Goal: Find specific fact: Find specific fact

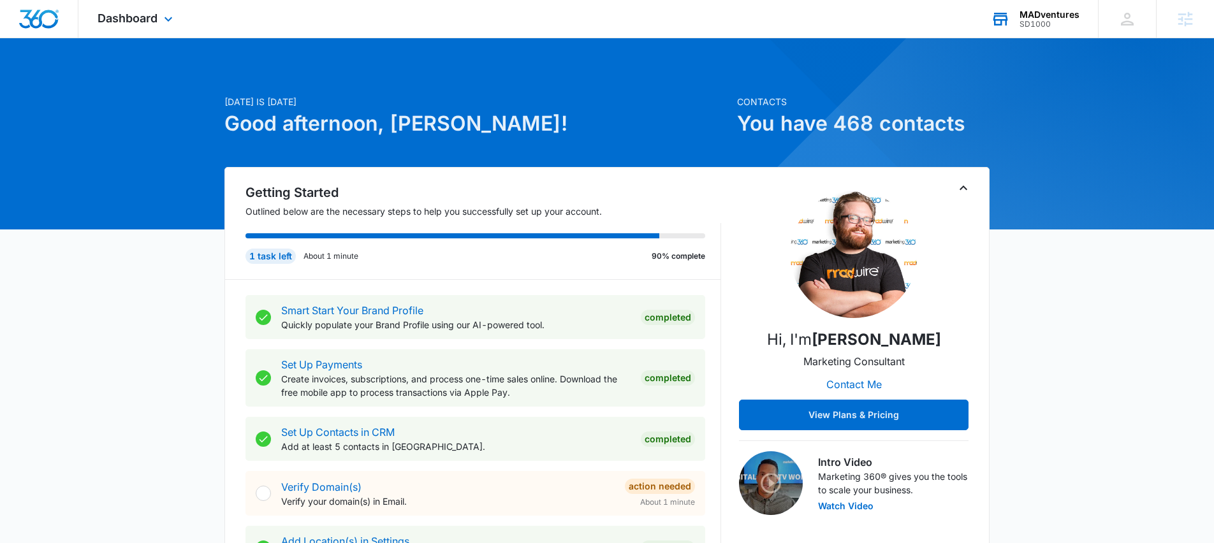
click at [1039, 15] on div "MADventures" at bounding box center [1050, 15] width 60 height 10
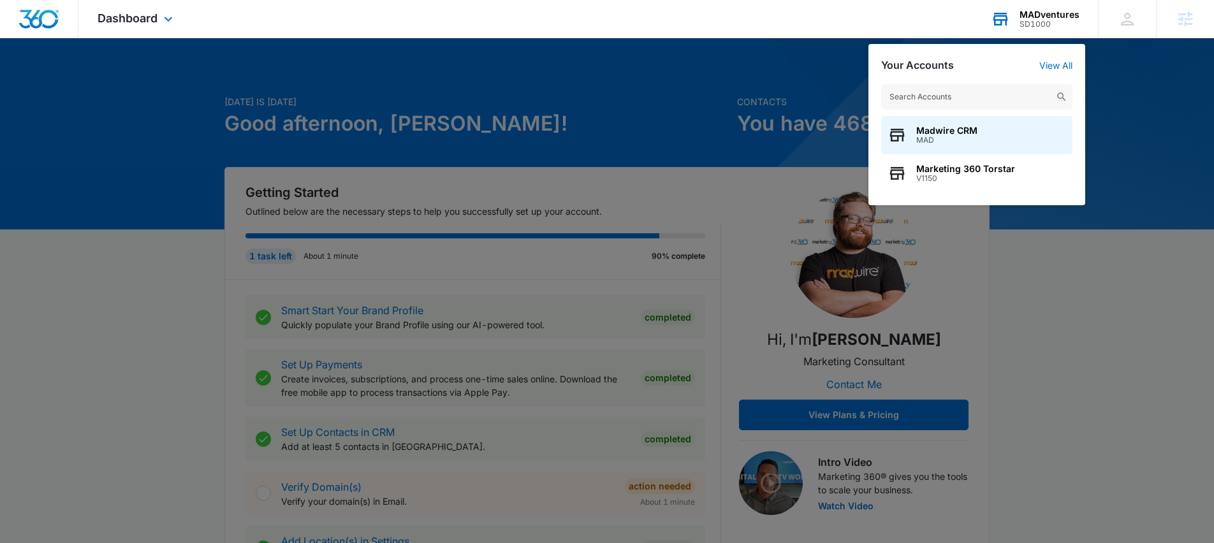
click at [977, 98] on input "text" at bounding box center [976, 97] width 191 height 26
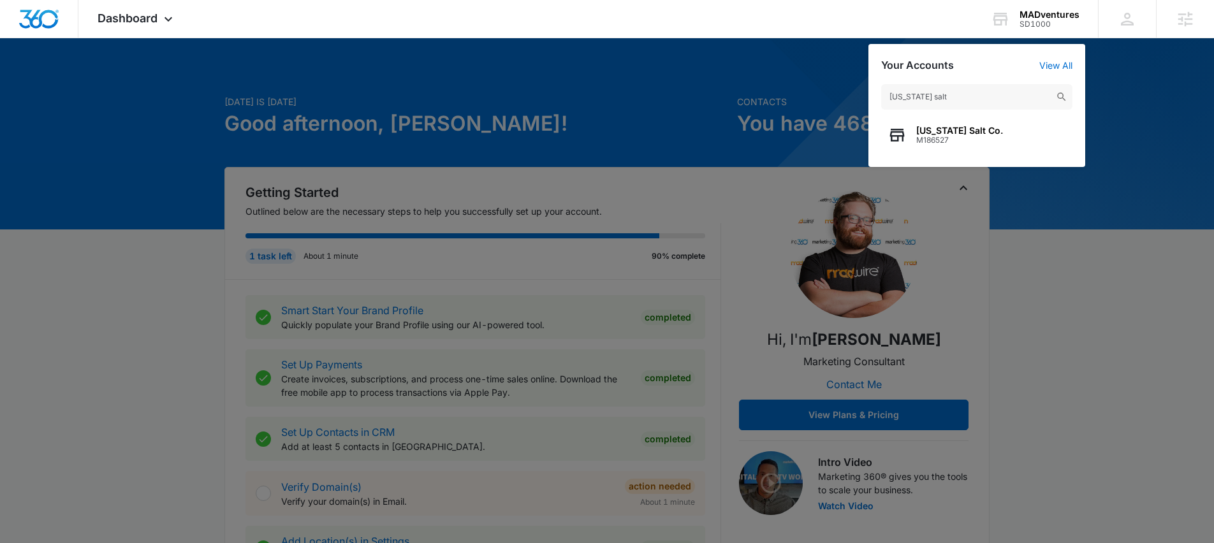
type input "[US_STATE] salt"
click at [998, 127] on div "[US_STATE] Salt Co. M186527" at bounding box center [976, 135] width 191 height 38
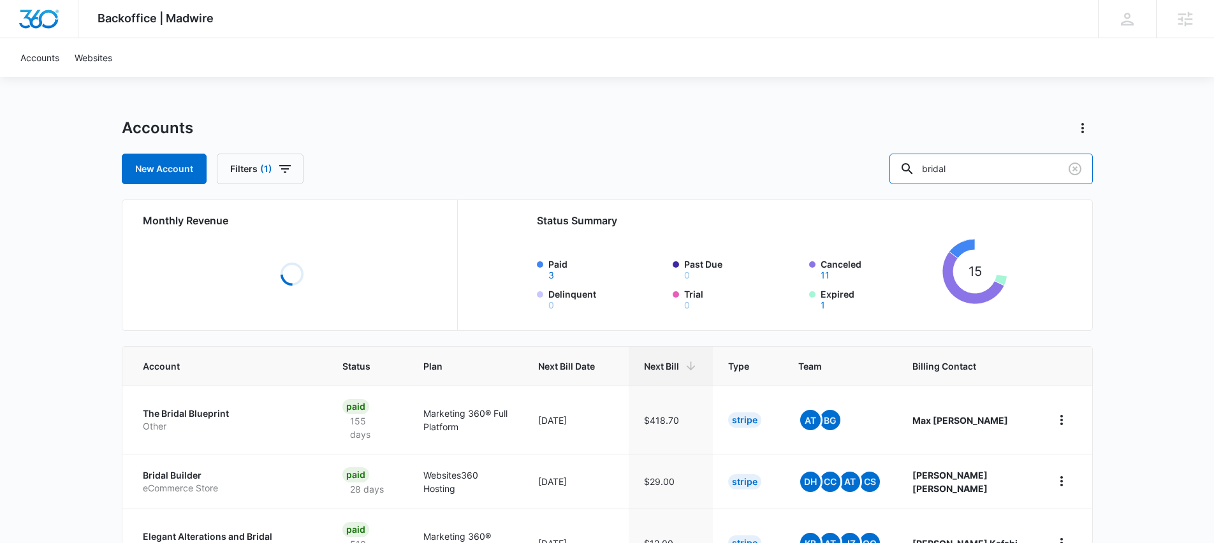
drag, startPoint x: 1008, startPoint y: 170, endPoint x: 906, endPoint y: 170, distance: 102.0
click at [906, 170] on div "New Account Filters (1) bridal" at bounding box center [607, 169] width 971 height 31
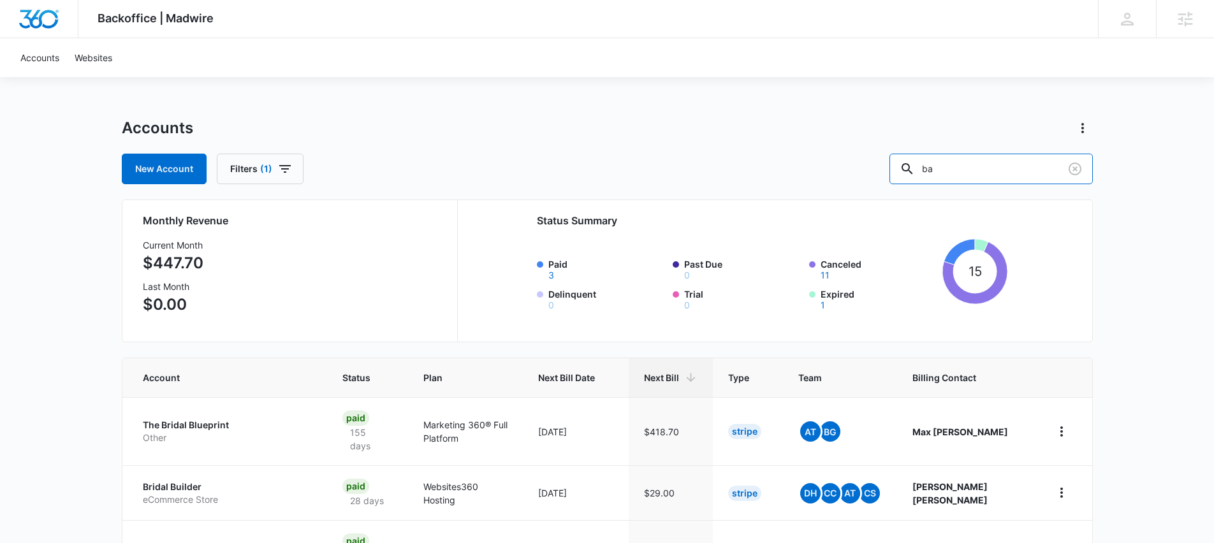
type input "b"
type input "[US_STATE] salt"
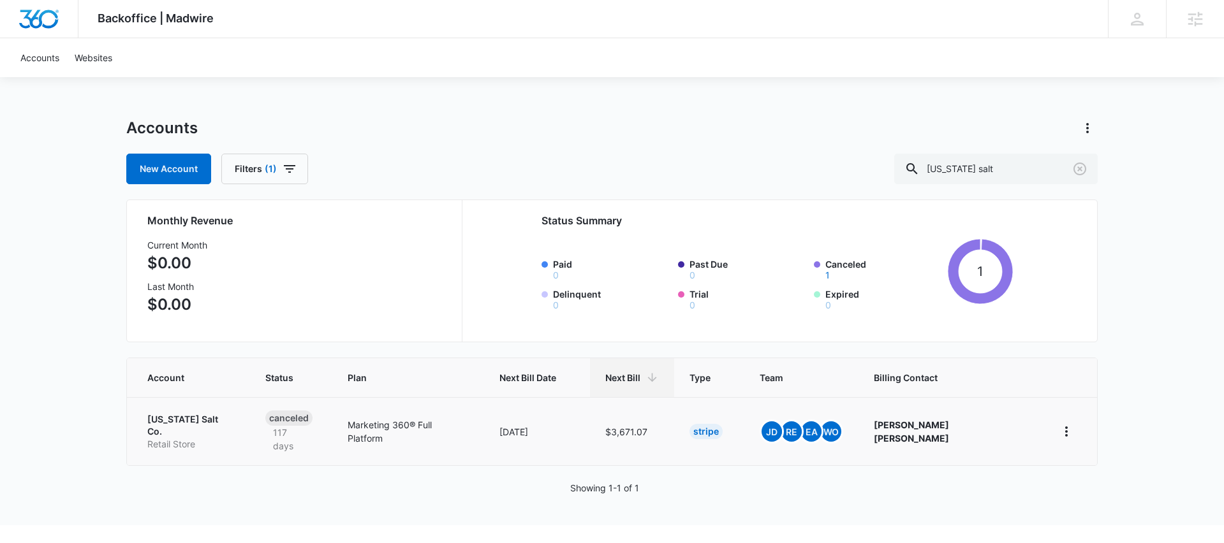
click at [188, 416] on p "[US_STATE] Salt Co." at bounding box center [190, 425] width 87 height 25
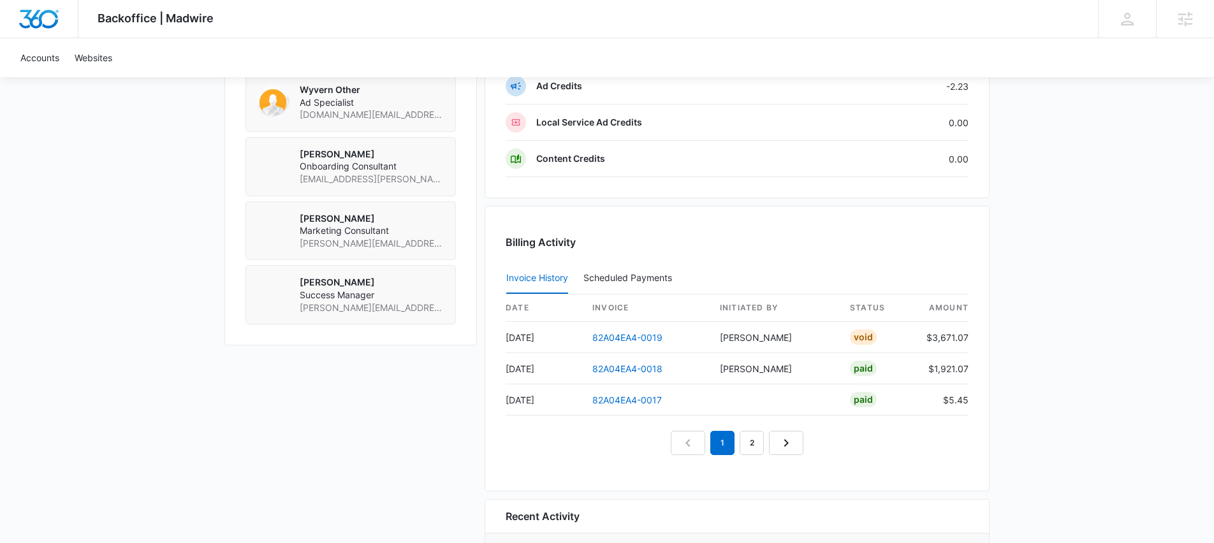
scroll to position [1086, 0]
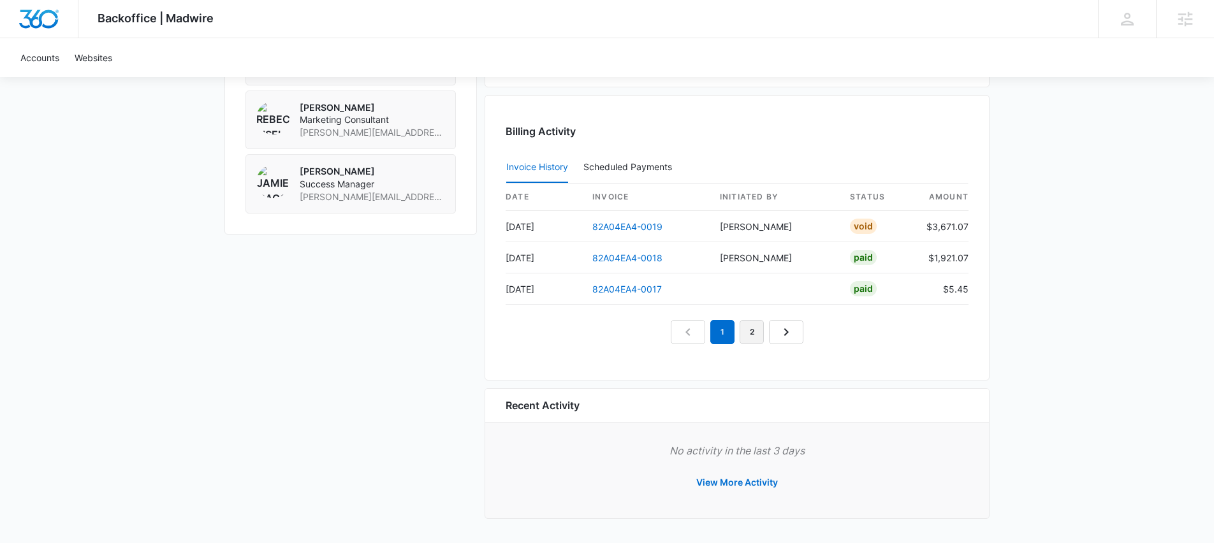
click at [749, 338] on link "2" at bounding box center [752, 332] width 24 height 24
click at [787, 333] on link "Next Page" at bounding box center [801, 332] width 34 height 24
click at [817, 335] on icon "Next Page" at bounding box center [815, 332] width 15 height 15
click at [833, 335] on icon "Next Page" at bounding box center [830, 332] width 15 height 15
click at [838, 335] on icon "Next Page" at bounding box center [844, 332] width 15 height 15
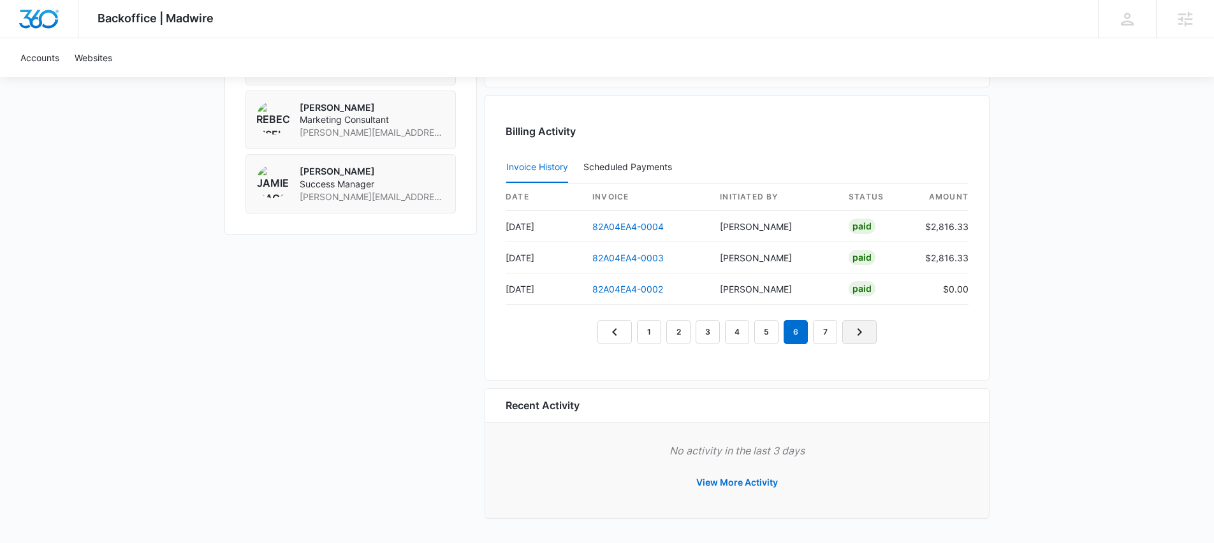
click at [854, 337] on icon "Next Page" at bounding box center [859, 332] width 15 height 15
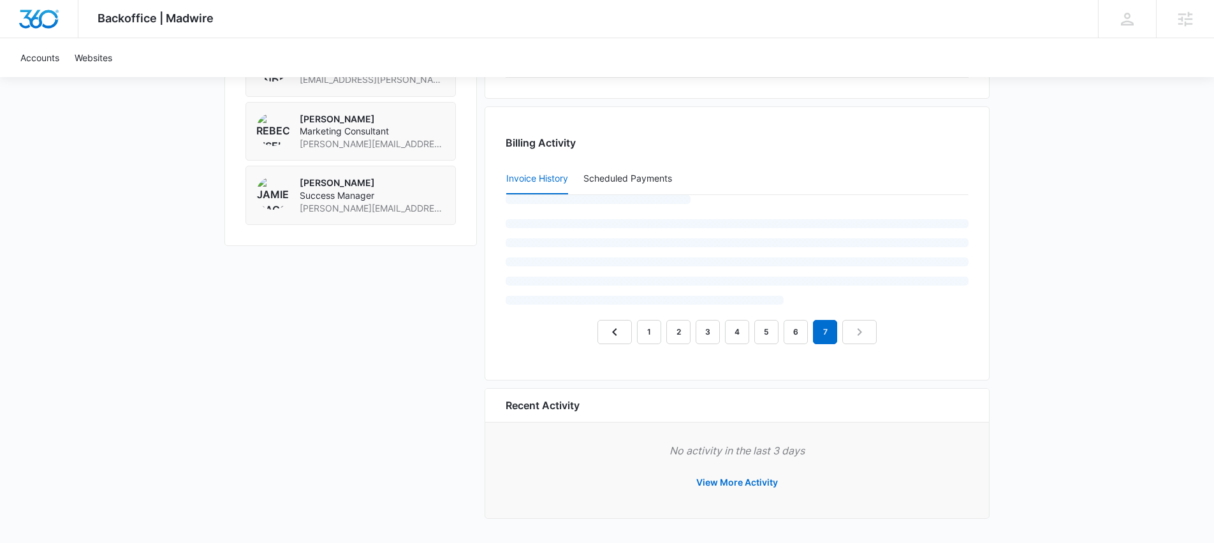
scroll to position [1024, 0]
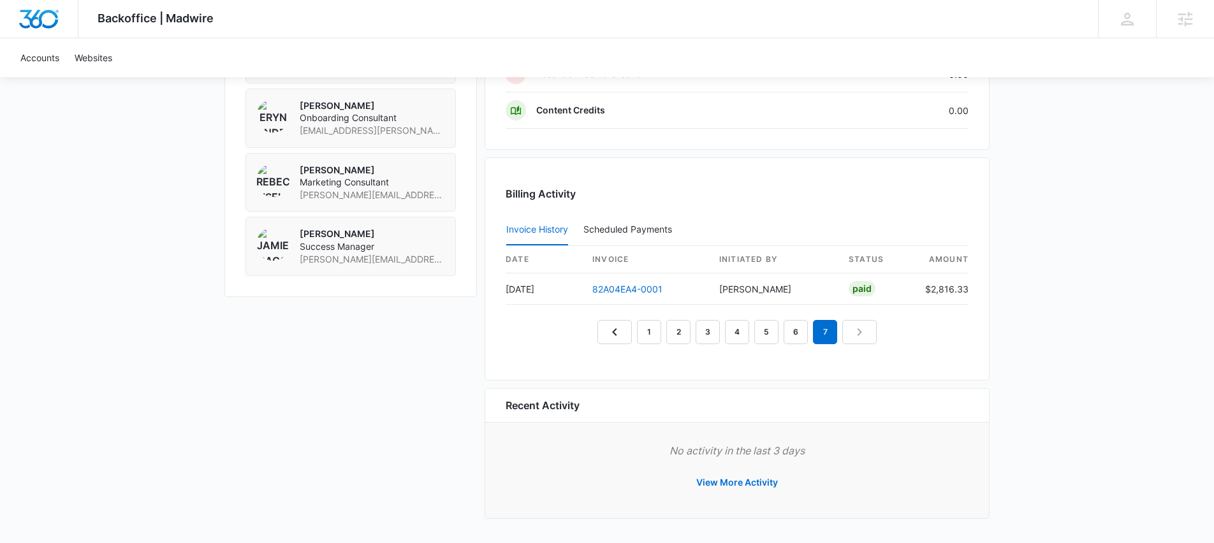
click at [858, 332] on nav "1 2 3 4 5 6 7" at bounding box center [736, 332] width 279 height 24
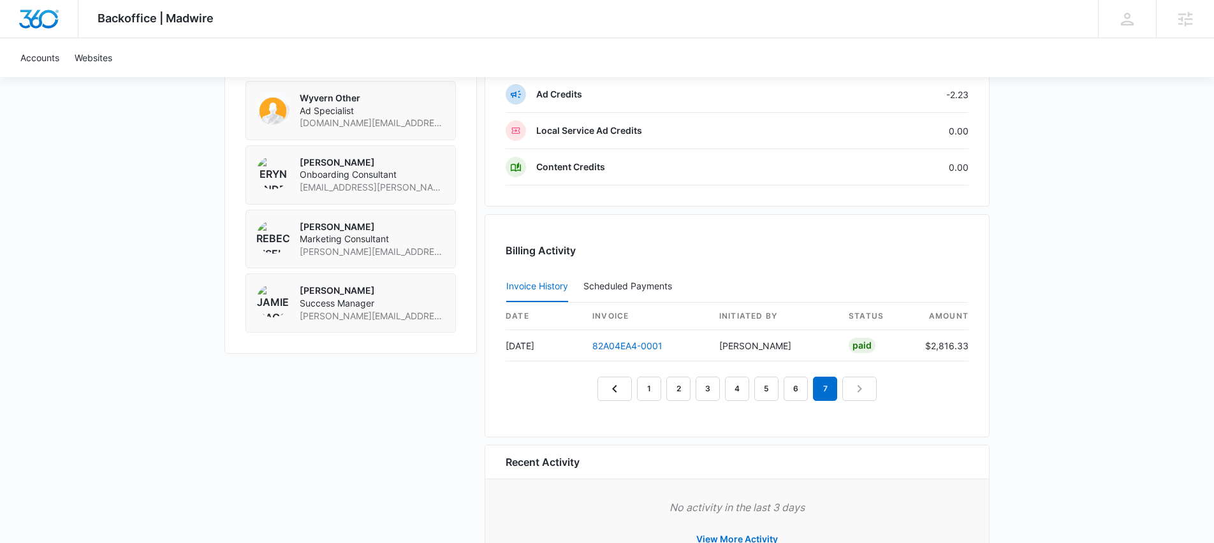
scroll to position [884, 0]
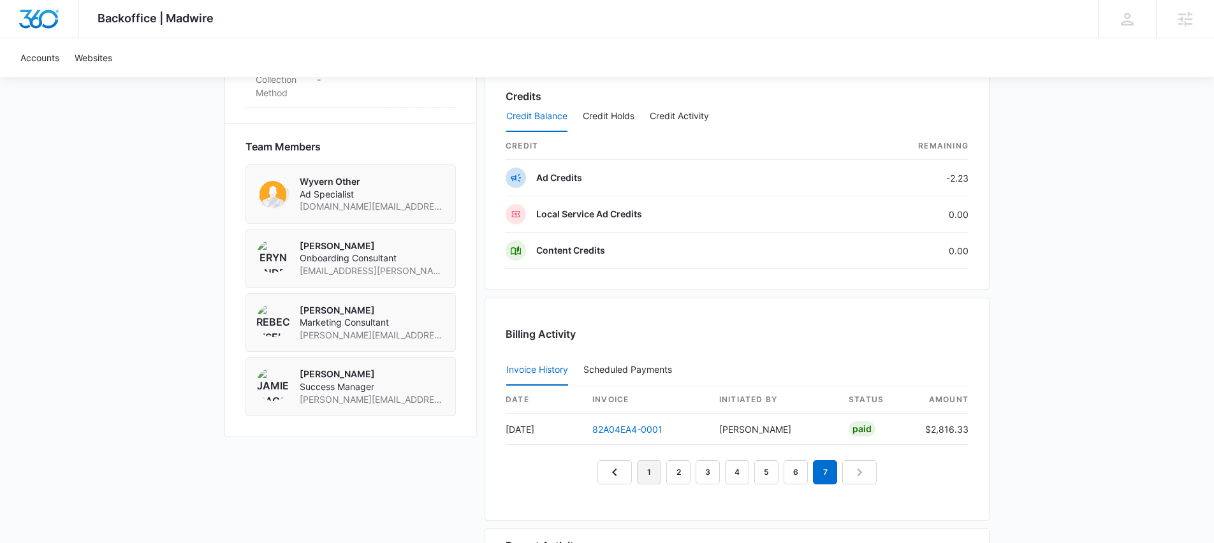
click at [645, 476] on link "1" at bounding box center [649, 472] width 24 height 24
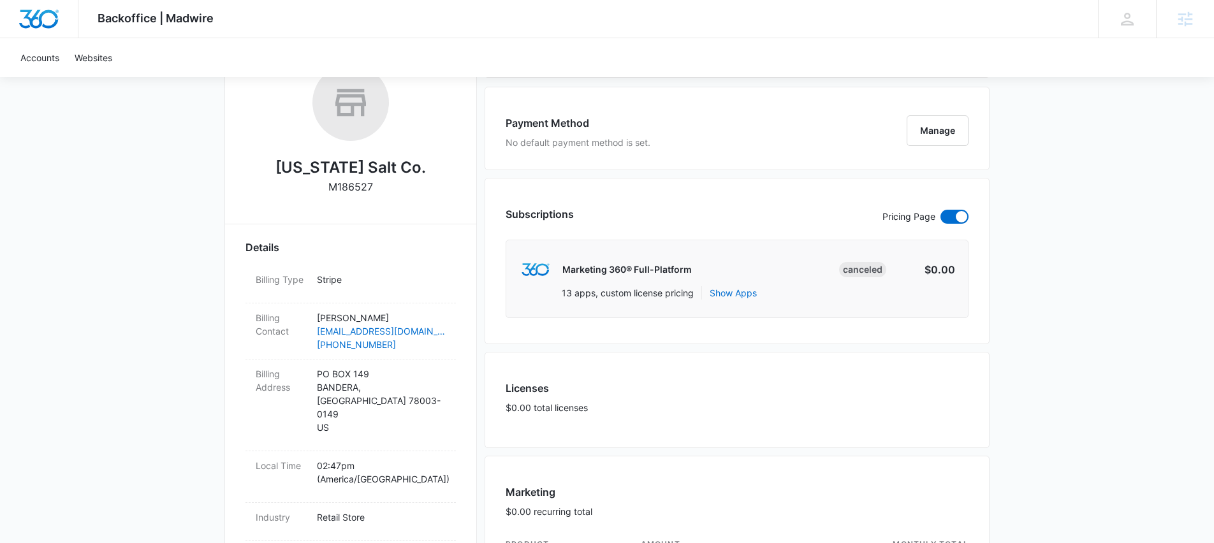
scroll to position [223, 0]
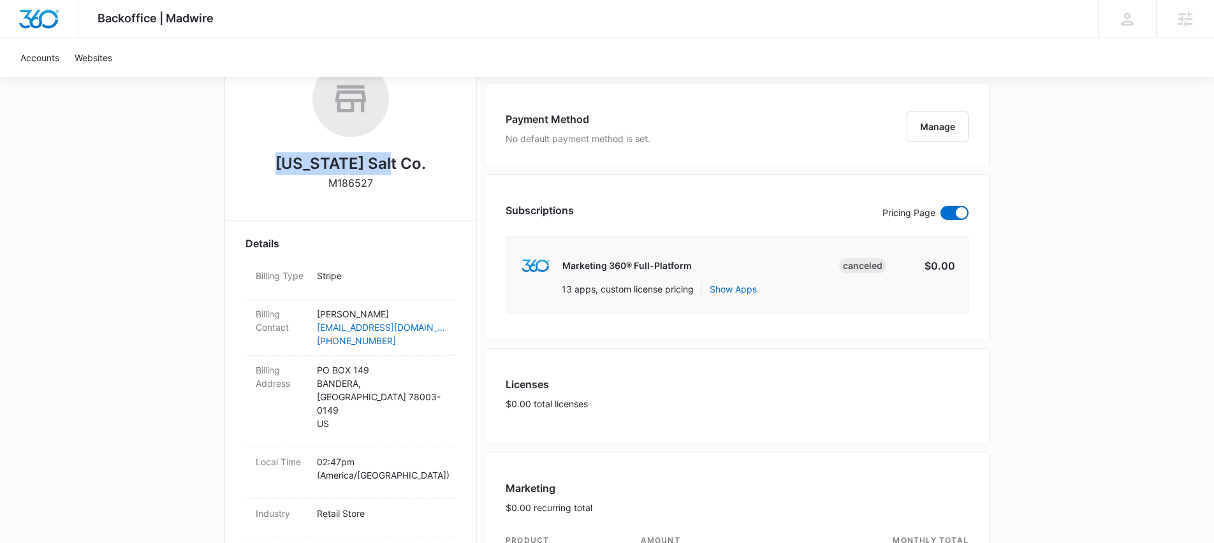
drag, startPoint x: 319, startPoint y: 166, endPoint x: 411, endPoint y: 186, distance: 93.8
click at [411, 186] on div "[US_STATE] Salt Co. M186527" at bounding box center [350, 130] width 210 height 139
drag, startPoint x: 322, startPoint y: 186, endPoint x: 402, endPoint y: 185, distance: 79.7
click at [402, 185] on div "[US_STATE] Salt Co. M186527" at bounding box center [350, 130] width 210 height 139
click at [332, 182] on div "[US_STATE] Salt Co. M186527" at bounding box center [350, 130] width 210 height 139
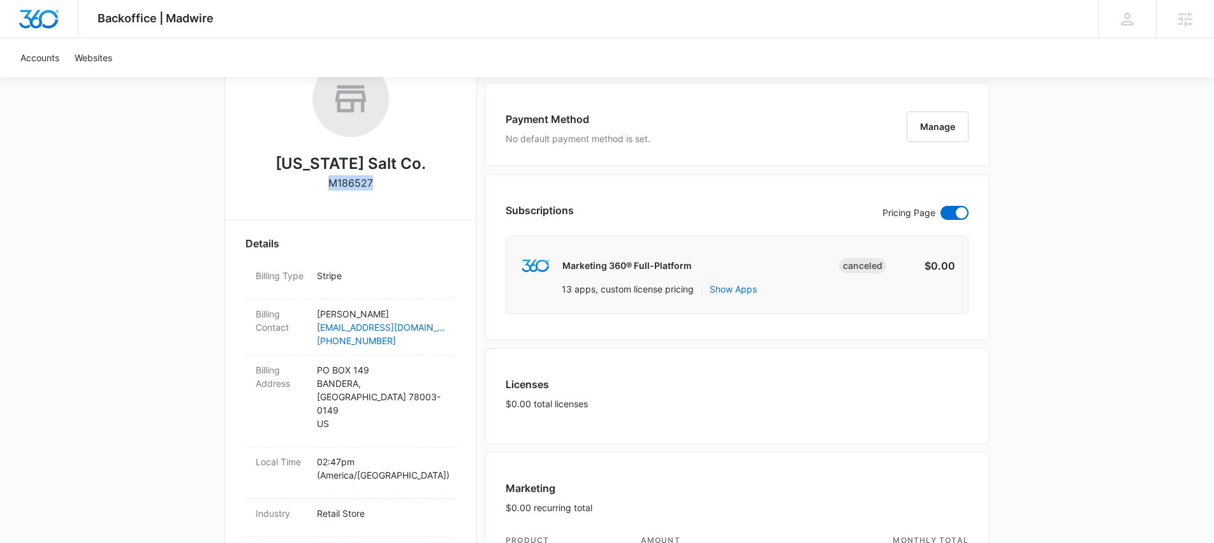
copy p "M186527"
drag, startPoint x: 430, startPoint y: 219, endPoint x: 441, endPoint y: 217, distance: 10.5
click at [430, 220] on hr at bounding box center [350, 220] width 251 height 1
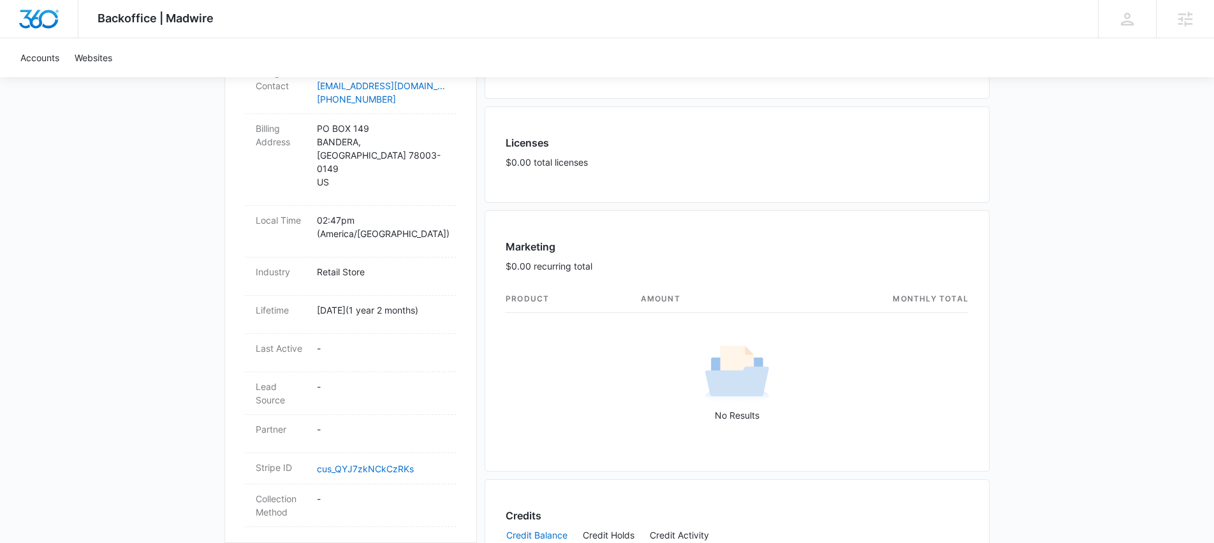
scroll to position [0, 0]
